Goal: Task Accomplishment & Management: Manage account settings

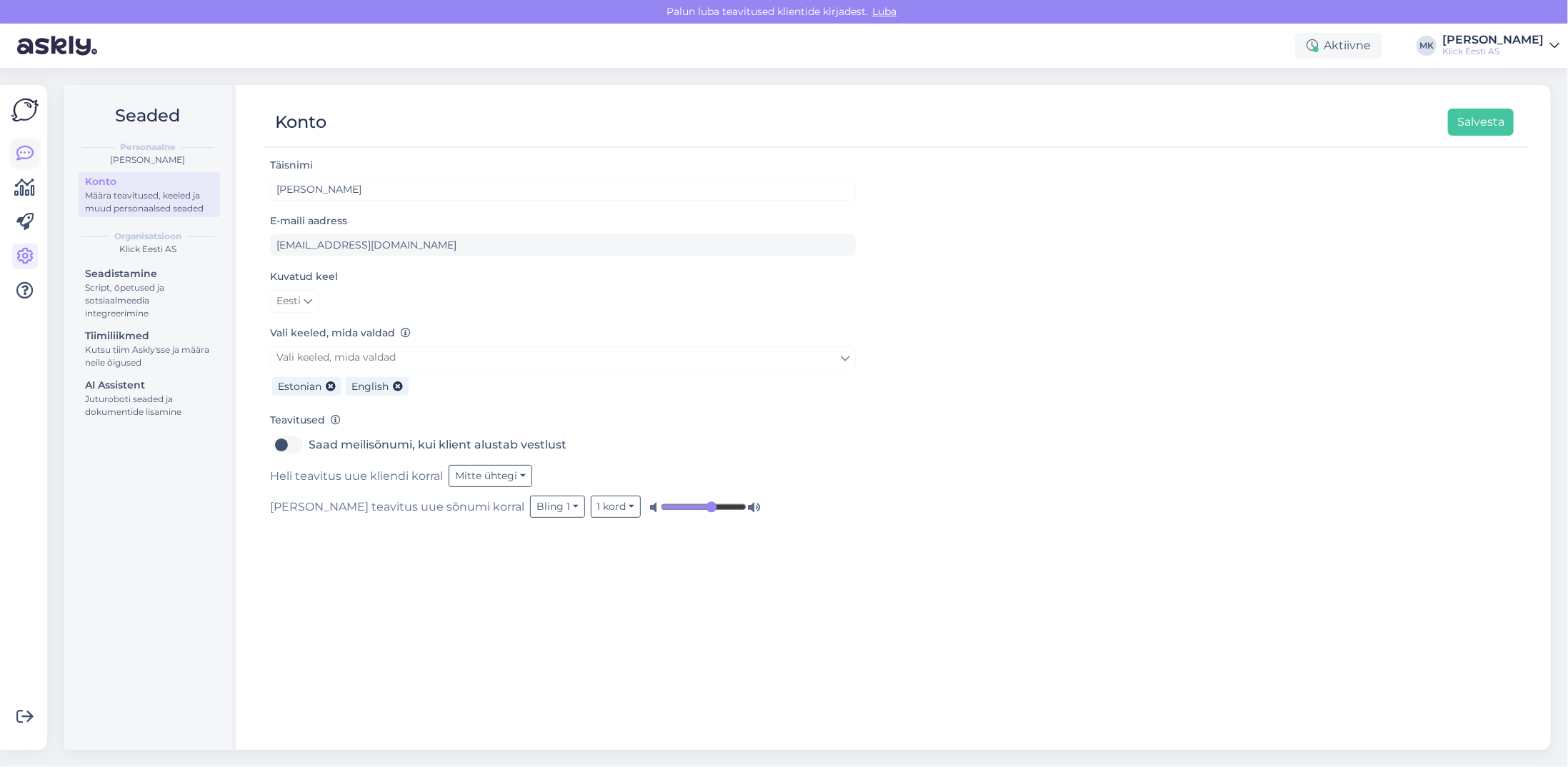
click at [24, 152] on icon at bounding box center [24, 154] width 17 height 17
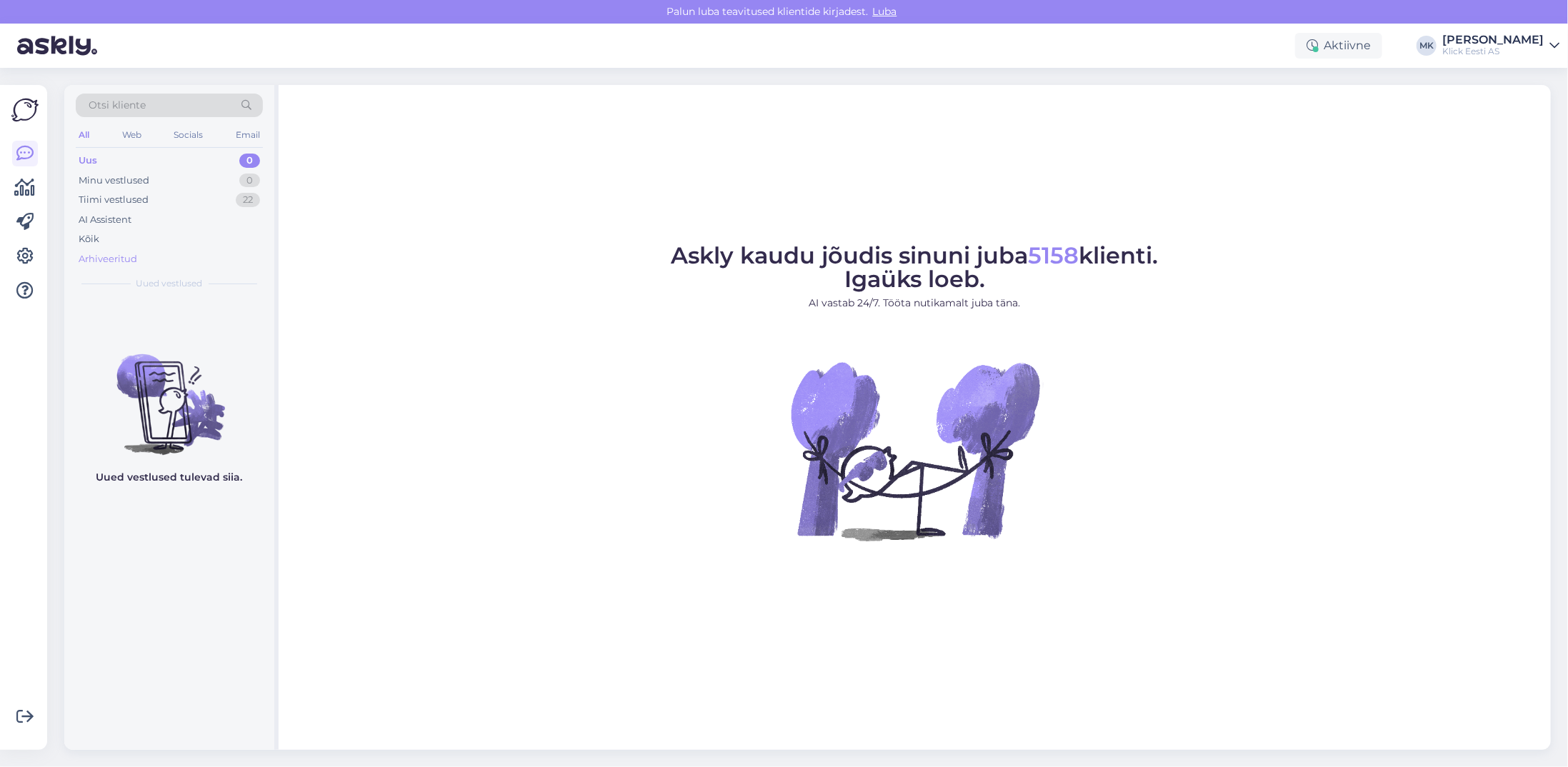
click at [110, 261] on div "Arhiveeritud" at bounding box center [107, 259] width 58 height 14
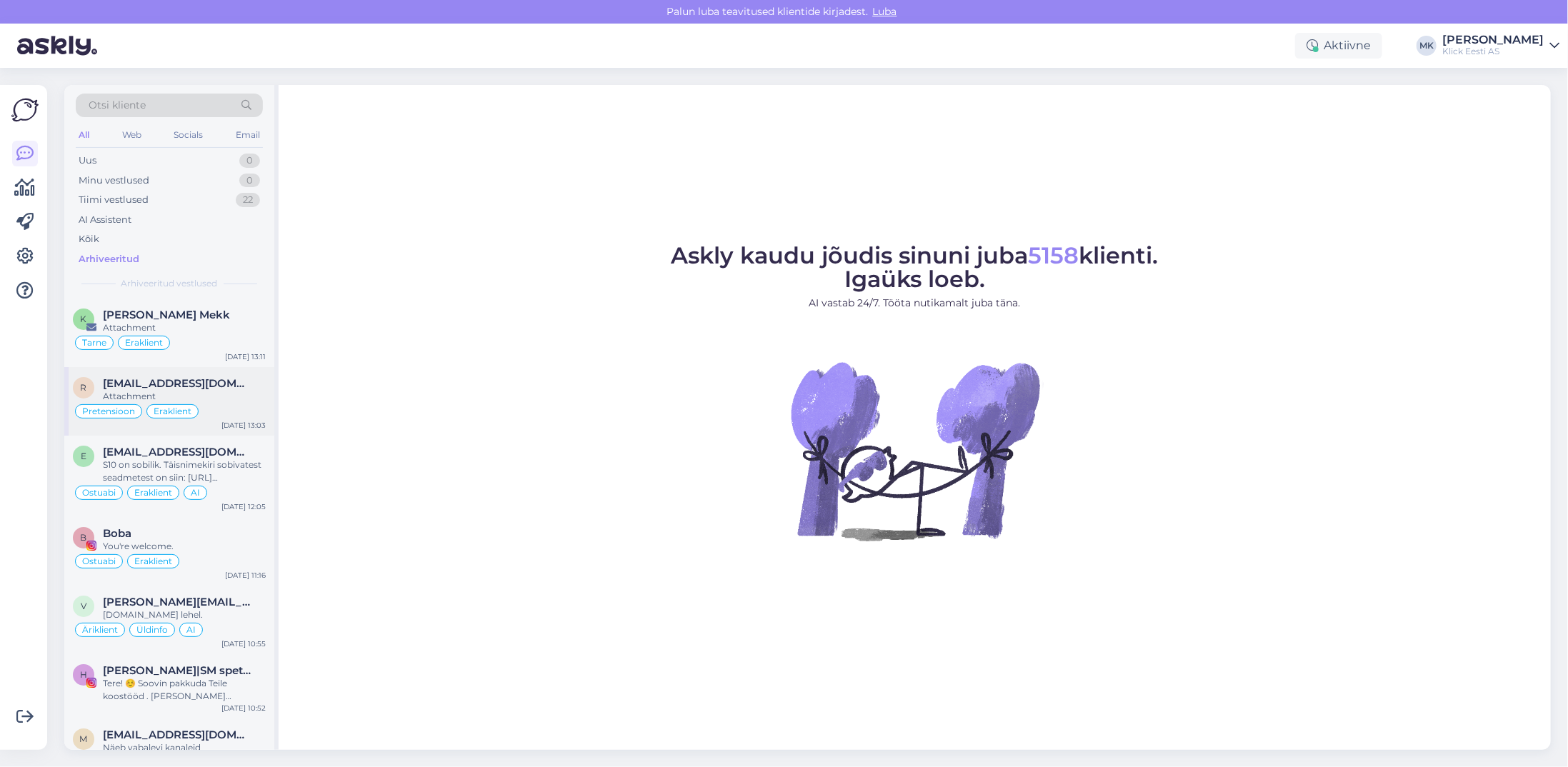
click at [193, 400] on div "Attachment" at bounding box center [184, 397] width 163 height 13
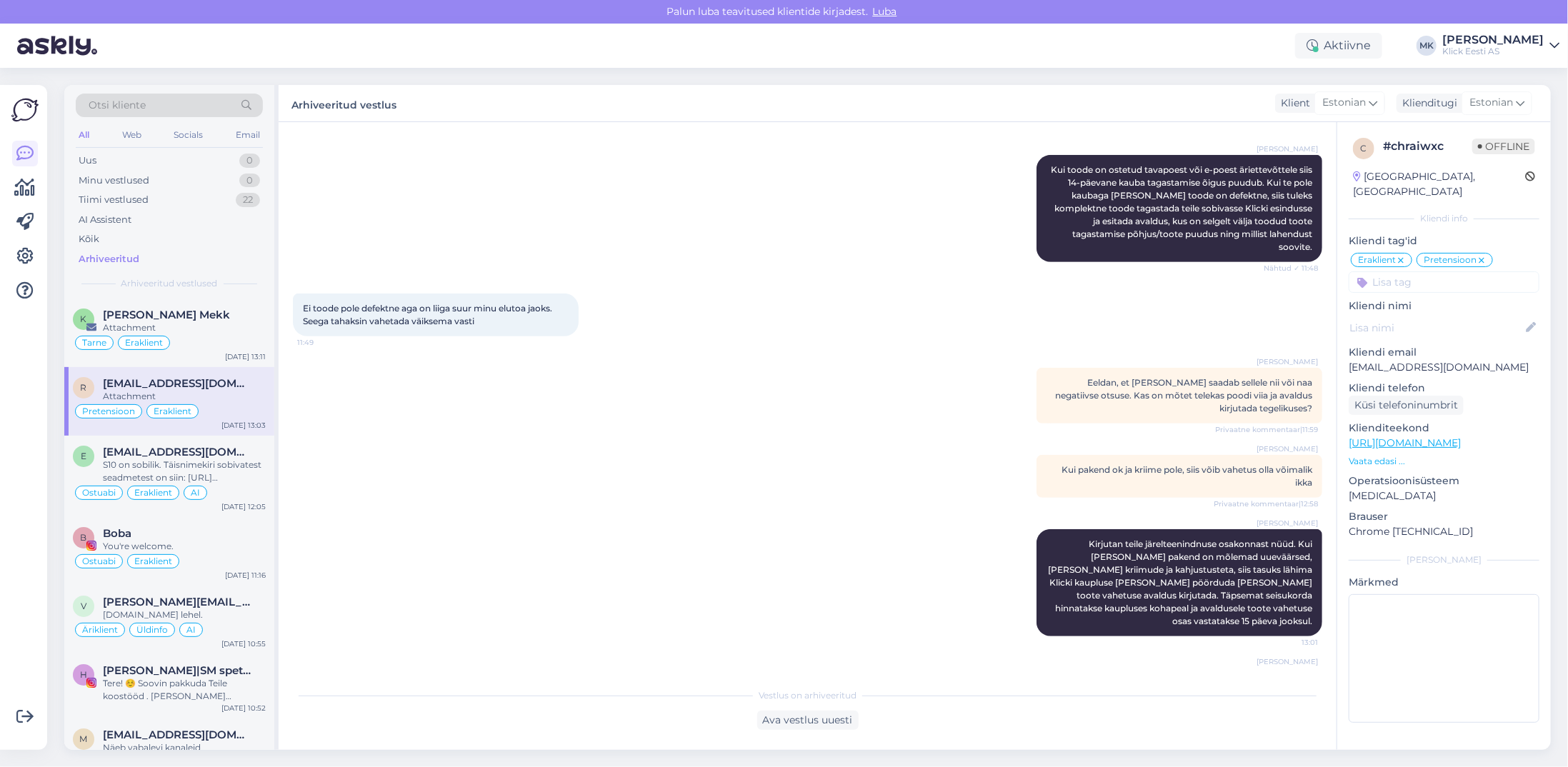
scroll to position [489, 0]
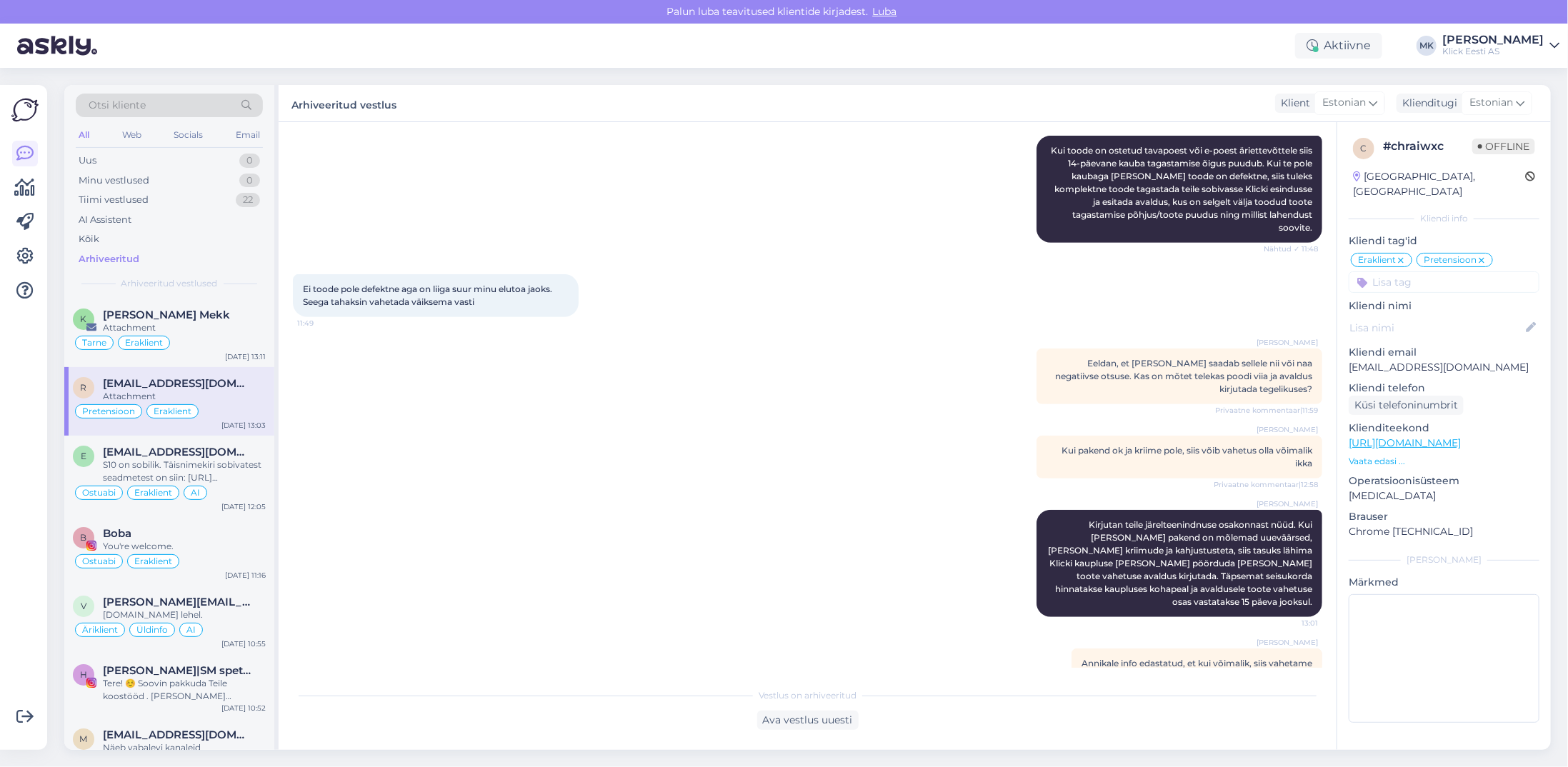
click at [223, 392] on div "Attachment" at bounding box center [184, 397] width 163 height 13
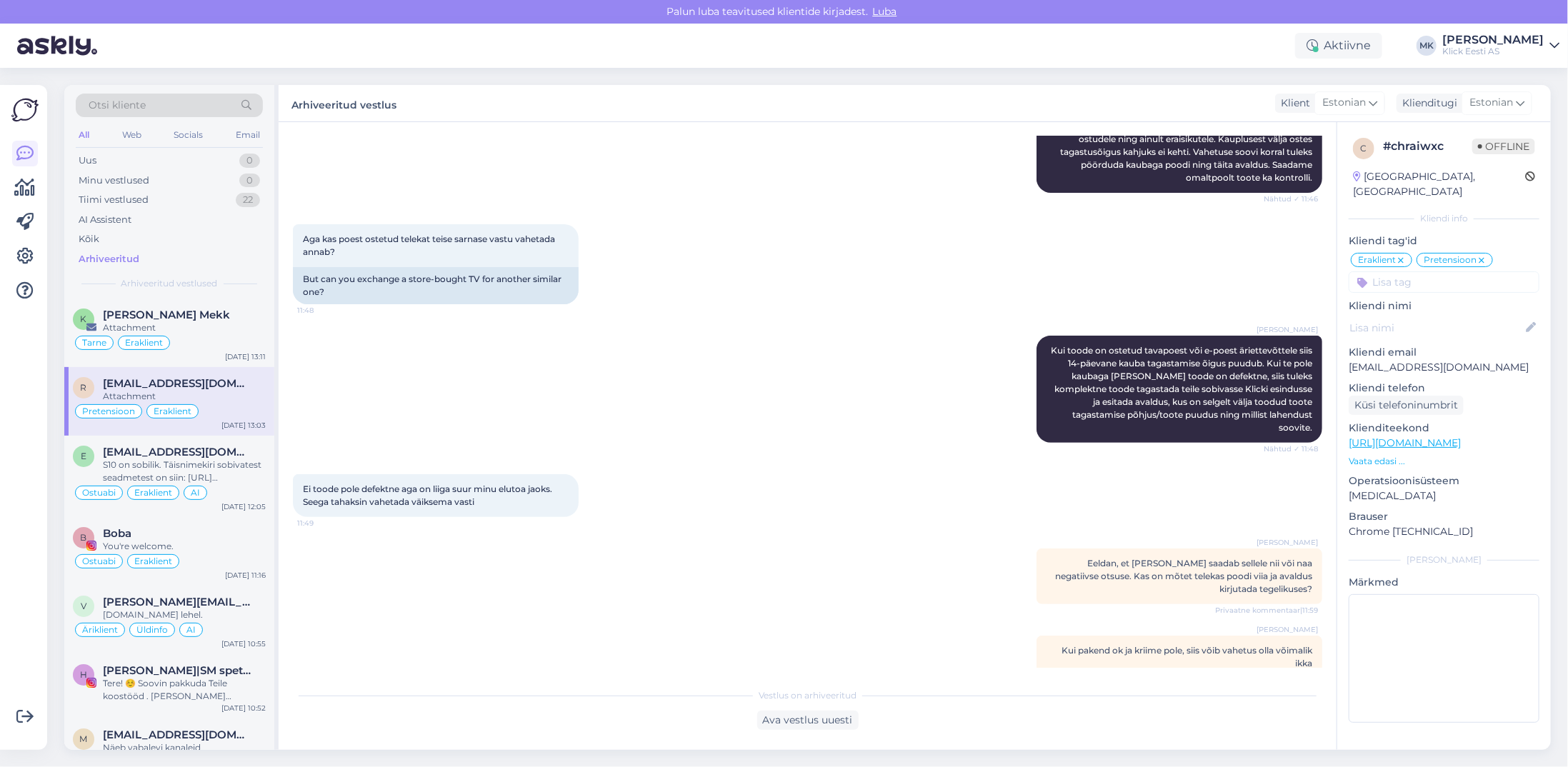
scroll to position [0, 0]
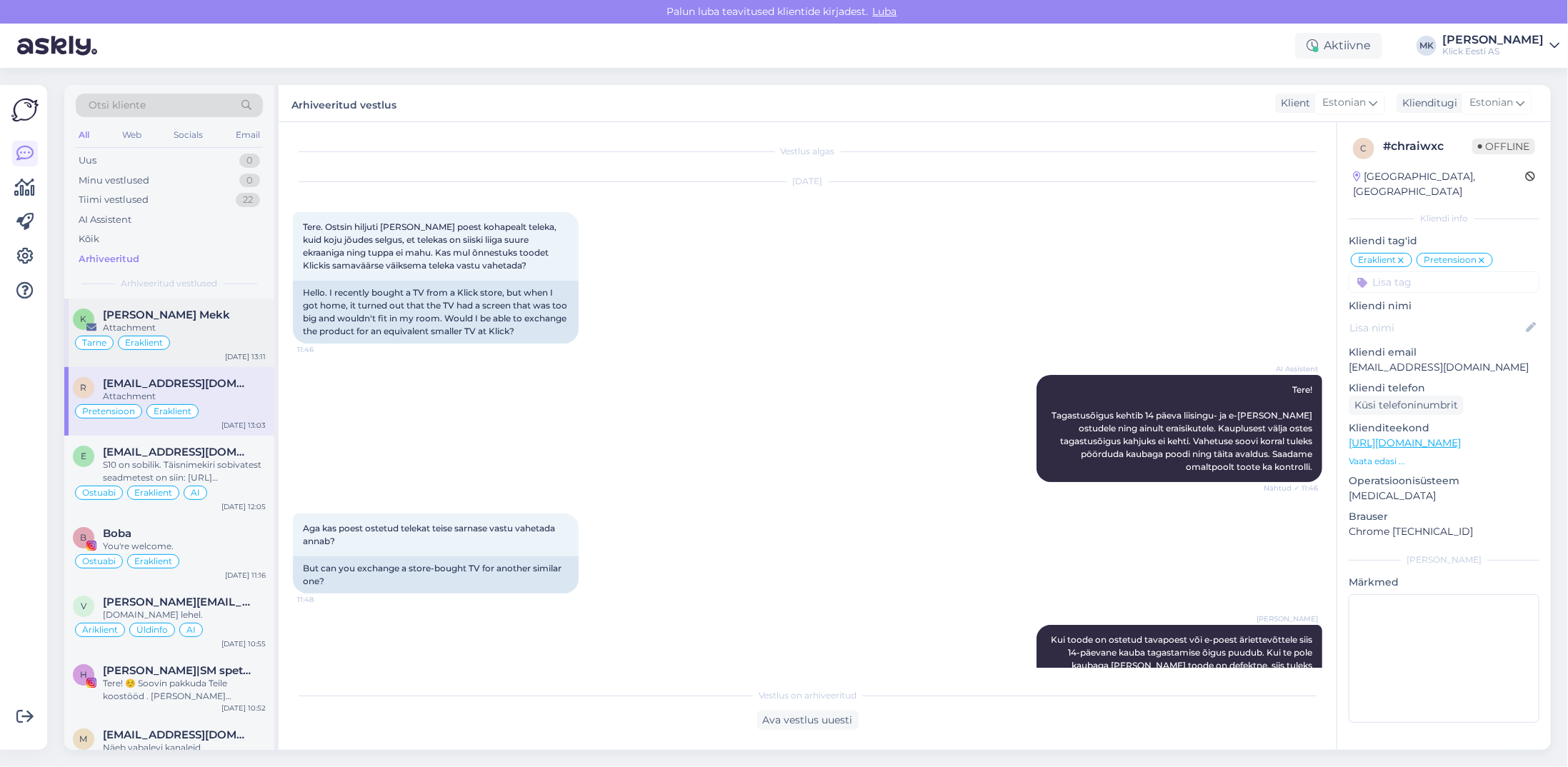
click at [210, 315] on div "Keven Mekk" at bounding box center [184, 316] width 163 height 13
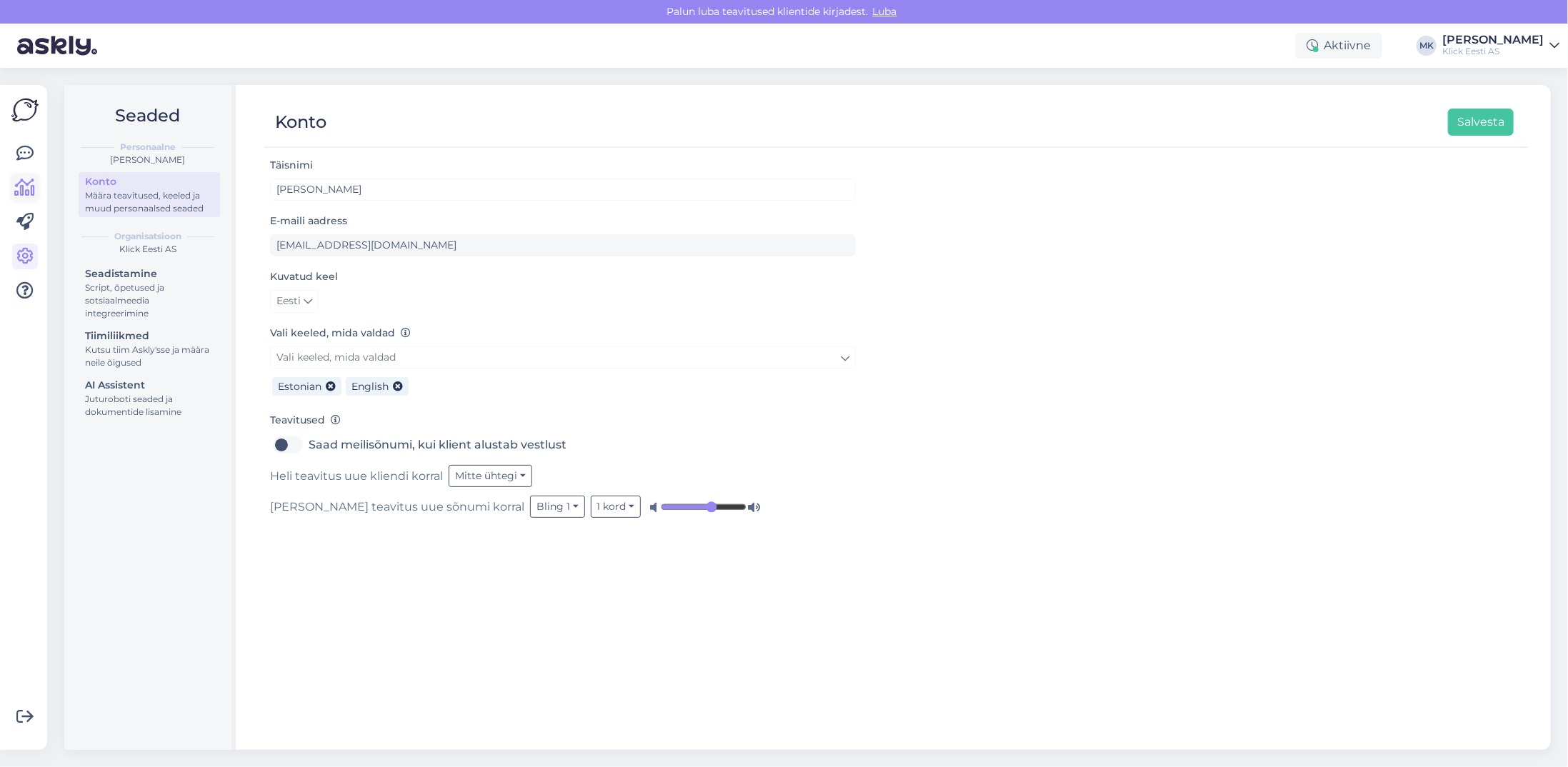
click at [25, 179] on icon at bounding box center [25, 188] width 21 height 17
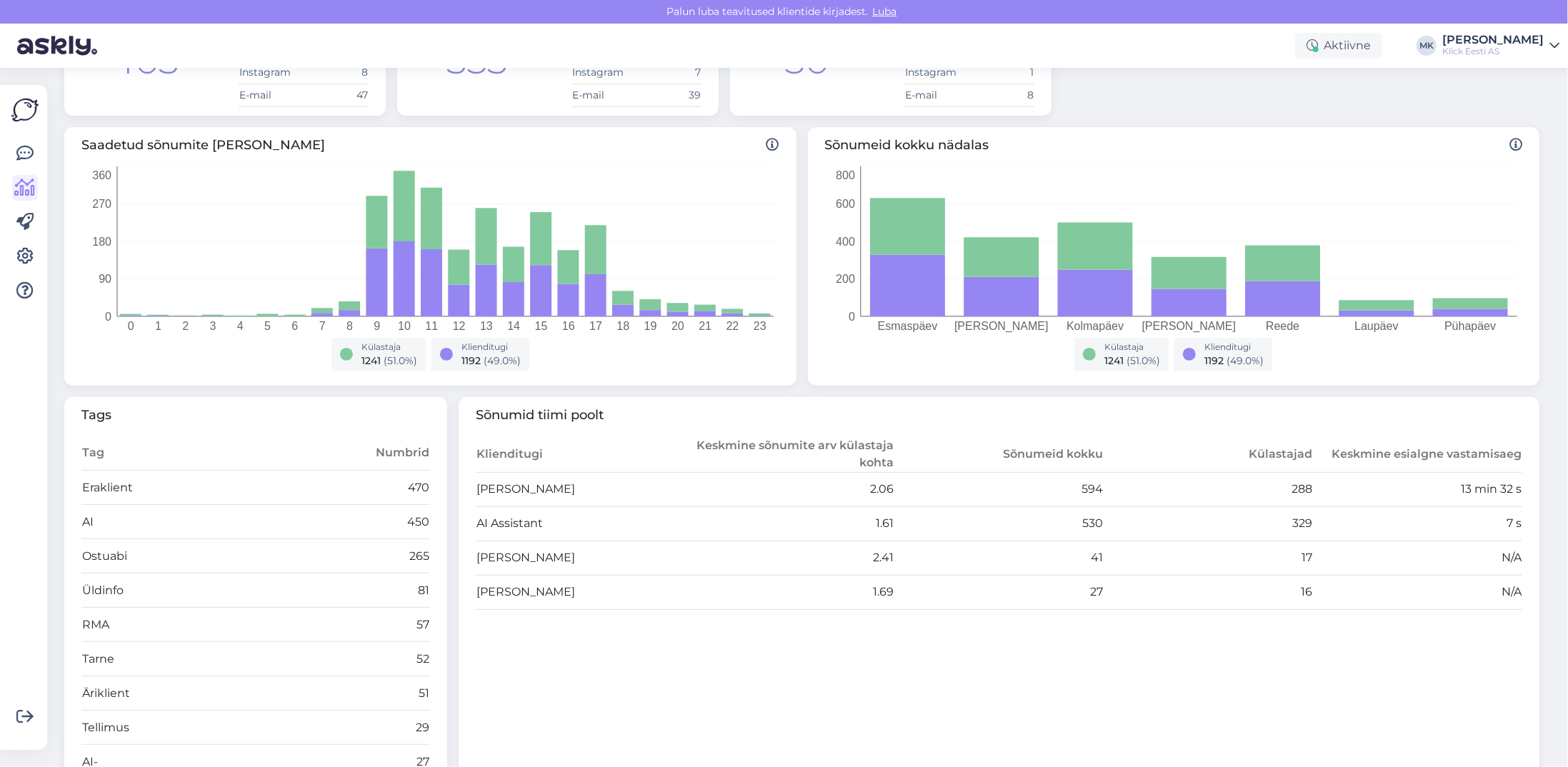
scroll to position [143, 0]
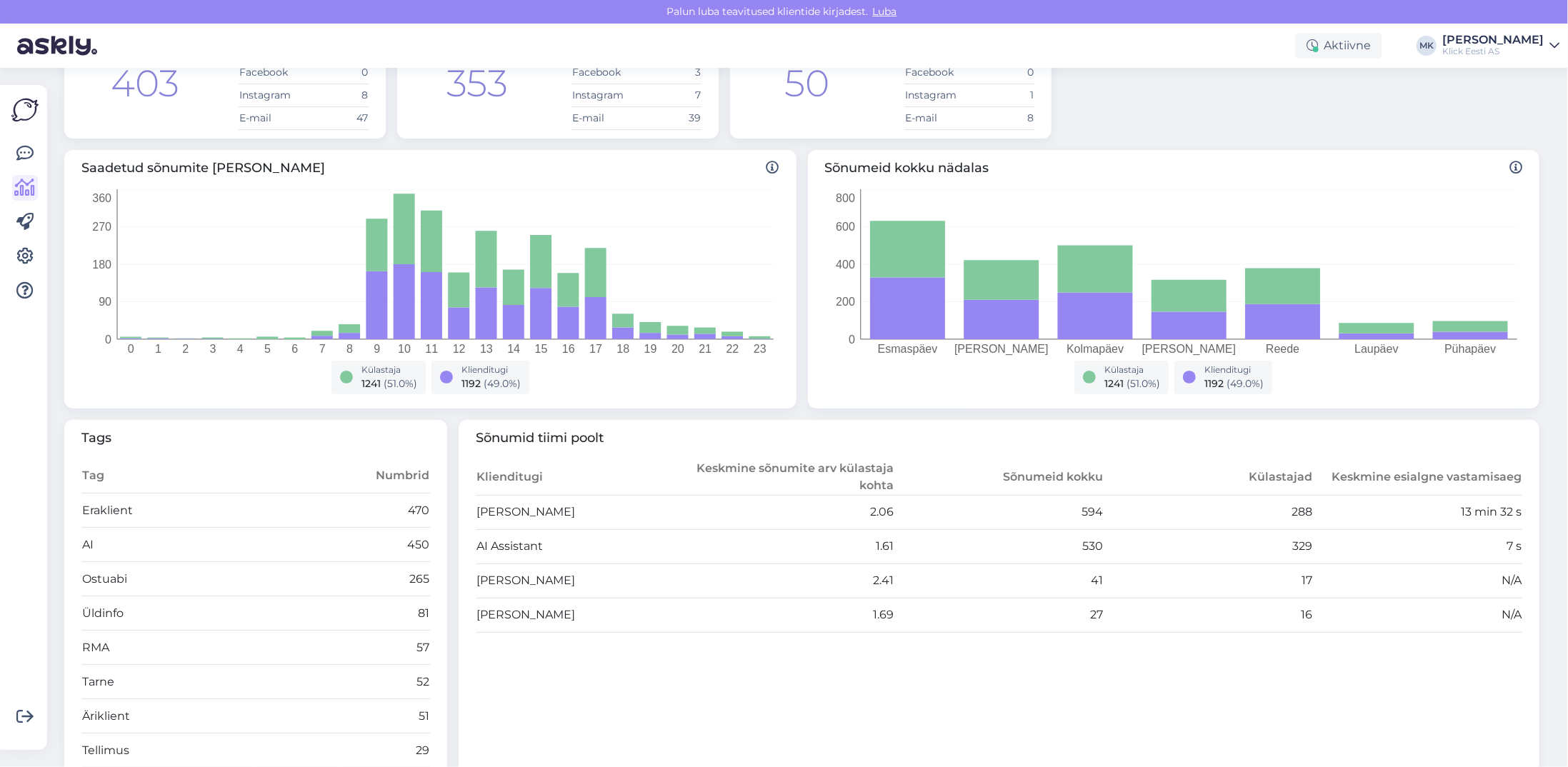
click at [1517, 41] on div "[PERSON_NAME]" at bounding box center [1494, 40] width 102 height 11
click at [1417, 149] on div "Logi välja" at bounding box center [1432, 145] width 254 height 25
